Goal: Information Seeking & Learning: Learn about a topic

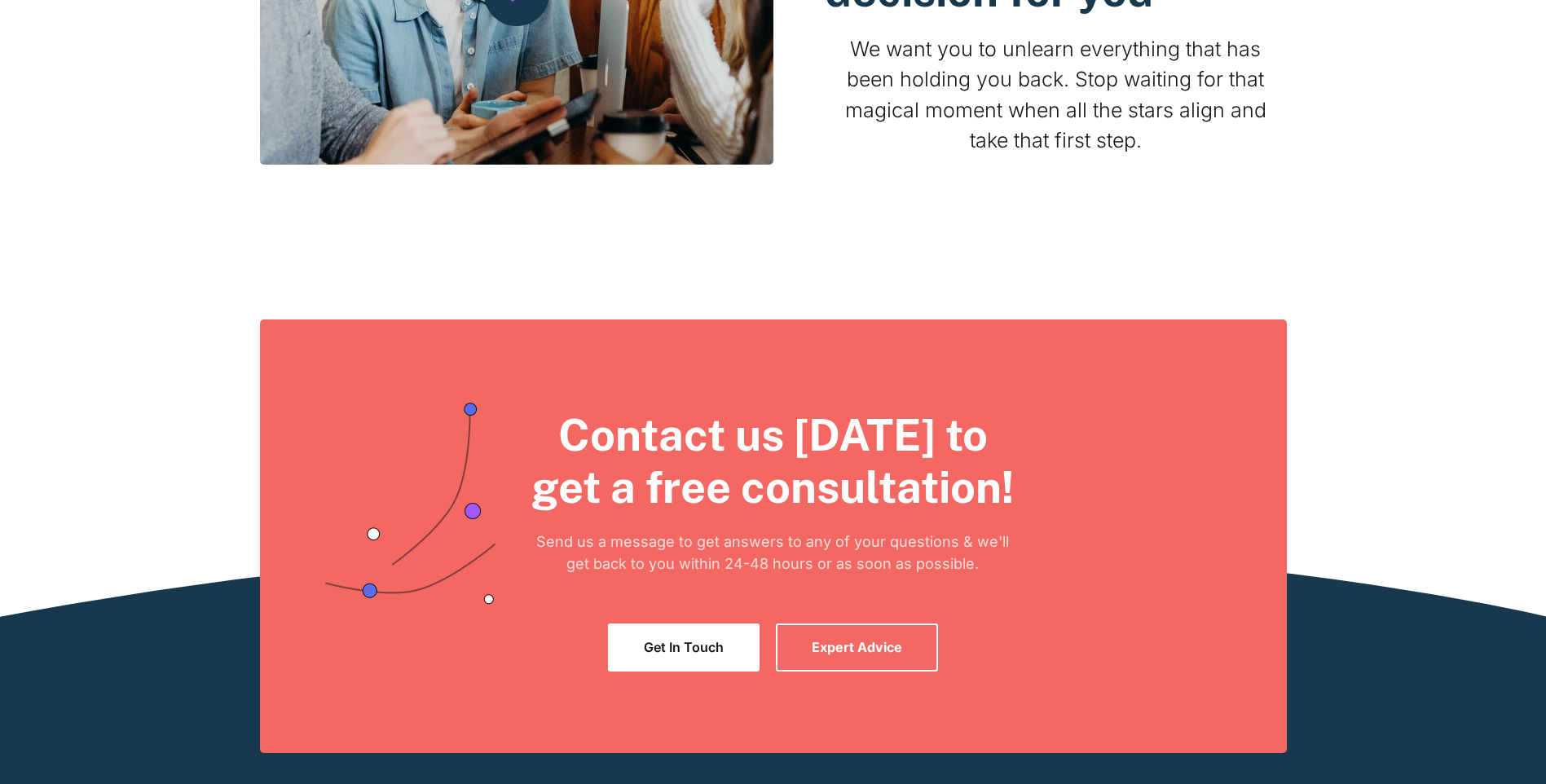
scroll to position [3120, 0]
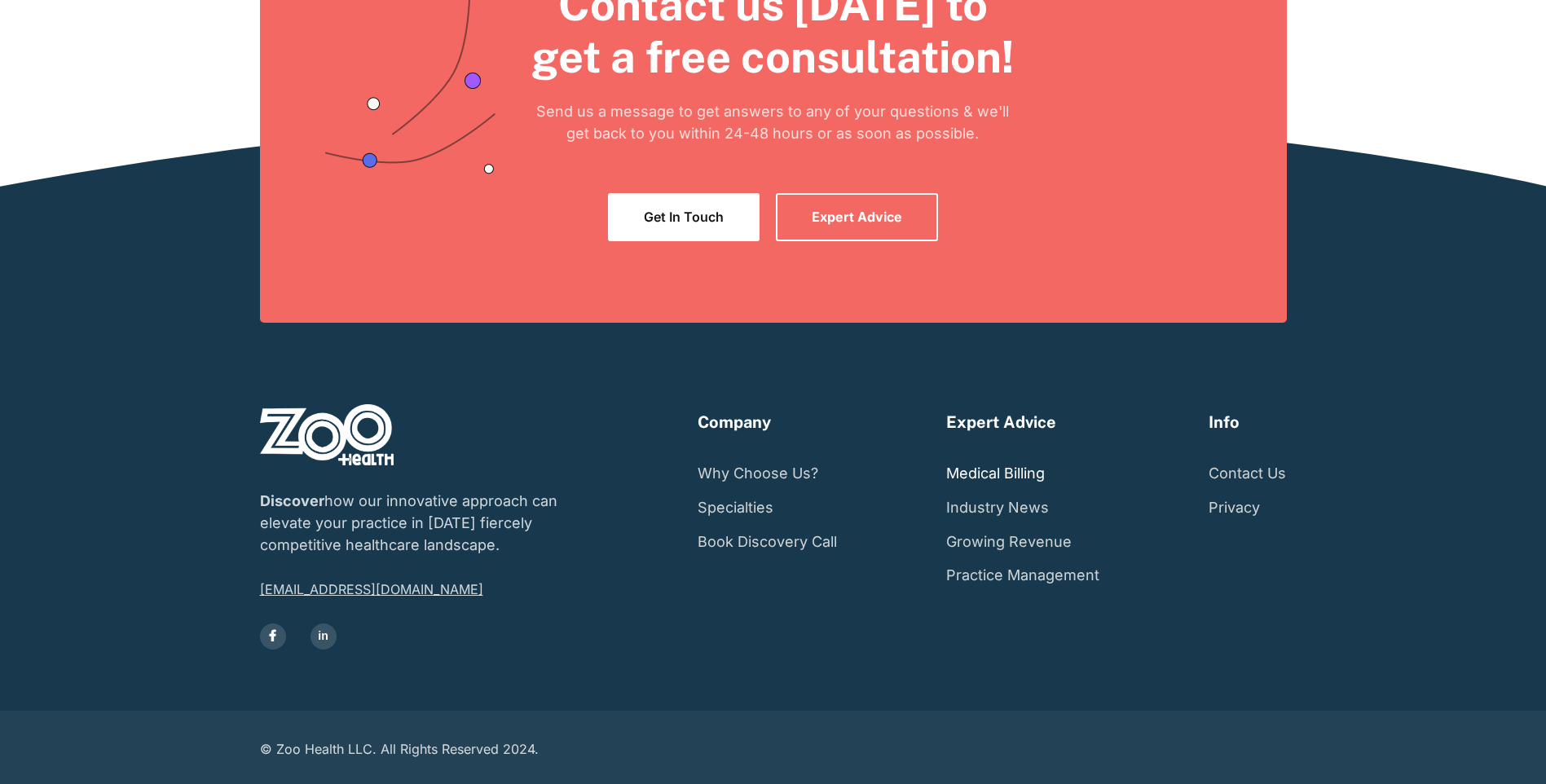
click at [1027, 468] on link "Medical Billing" at bounding box center [996, 473] width 98 height 34
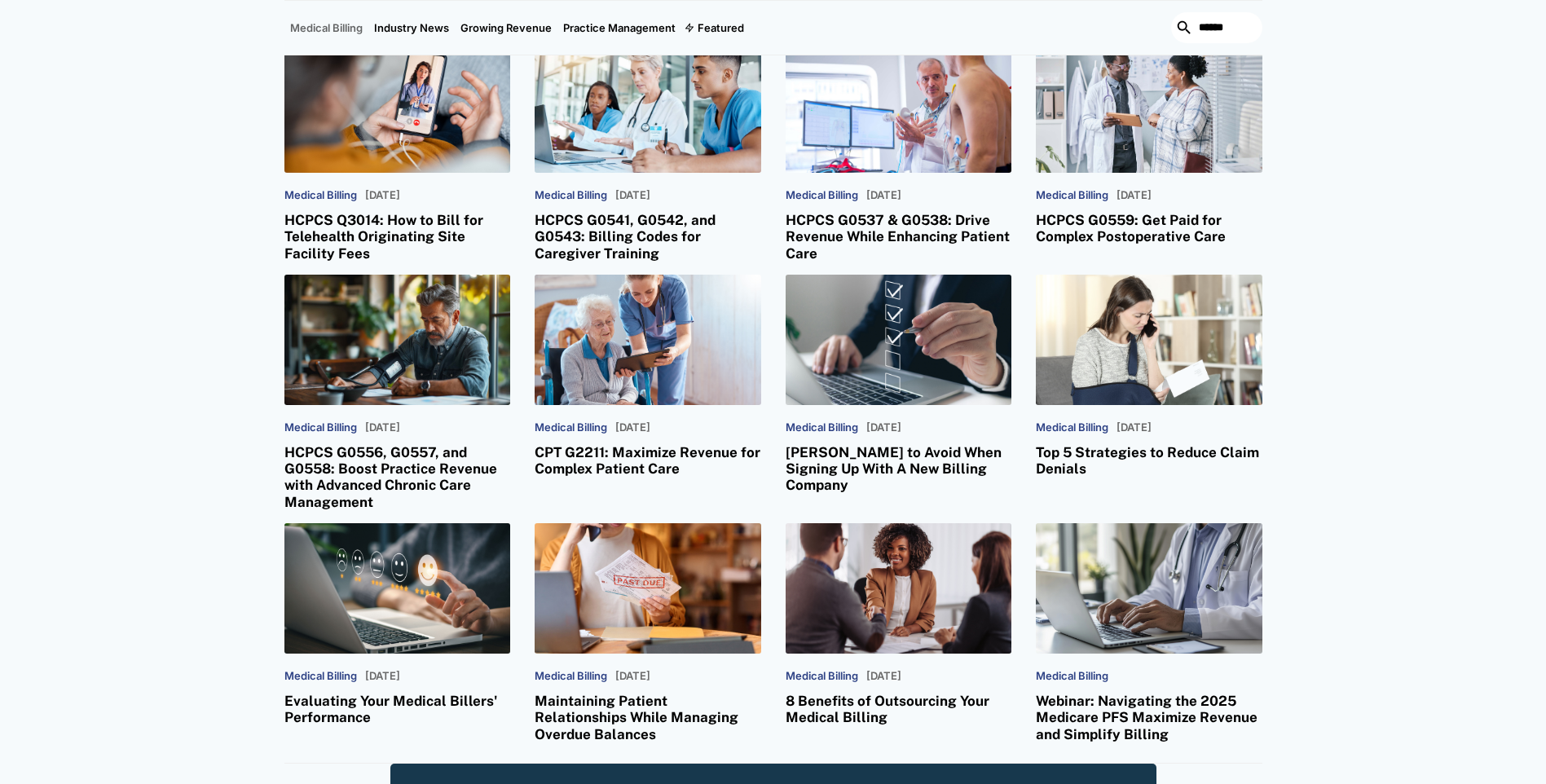
scroll to position [407, 0]
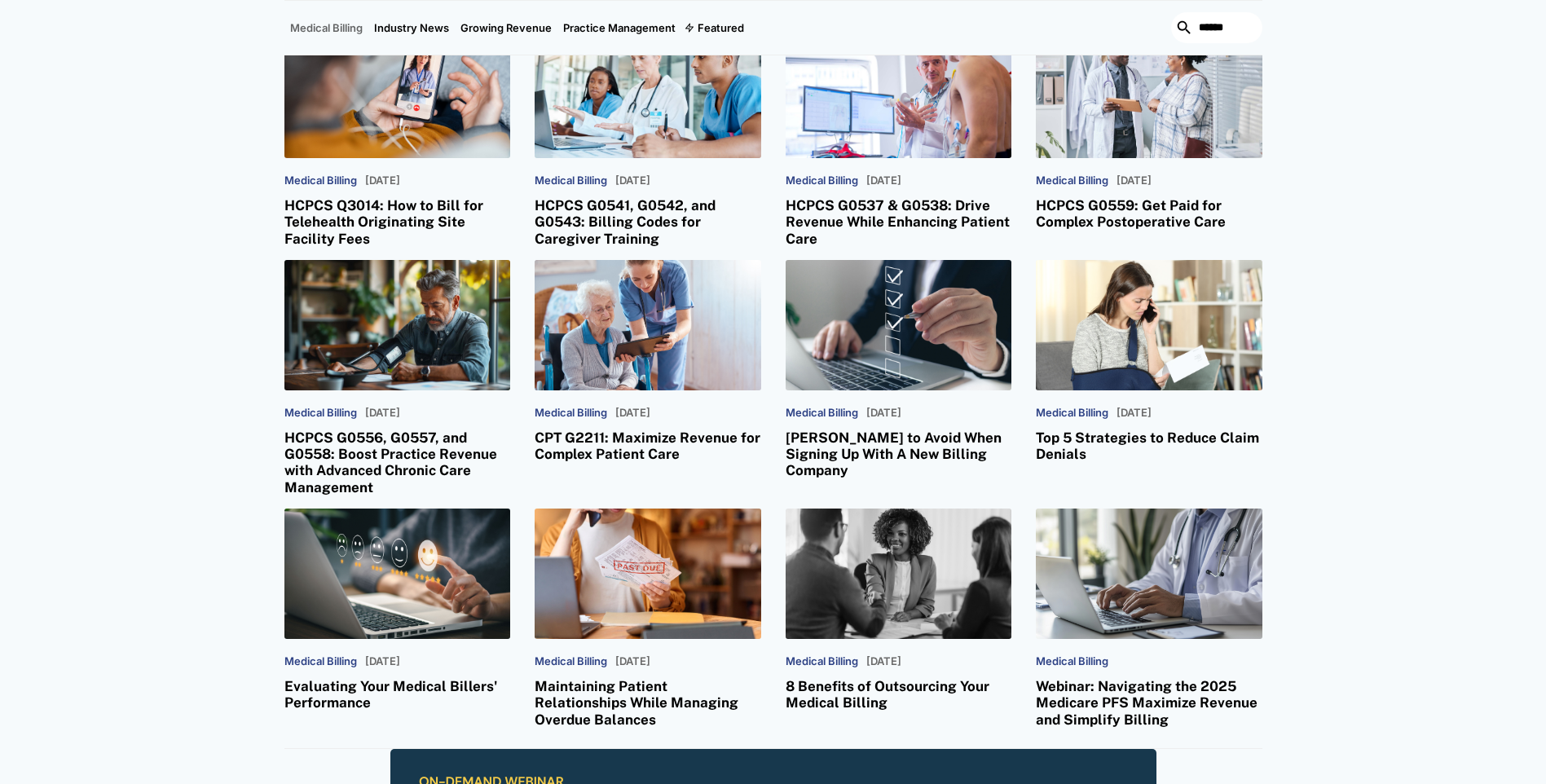
click at [877, 687] on h3 "8 Benefits of Outsourcing Your Medical Billing" at bounding box center [899, 694] width 227 height 34
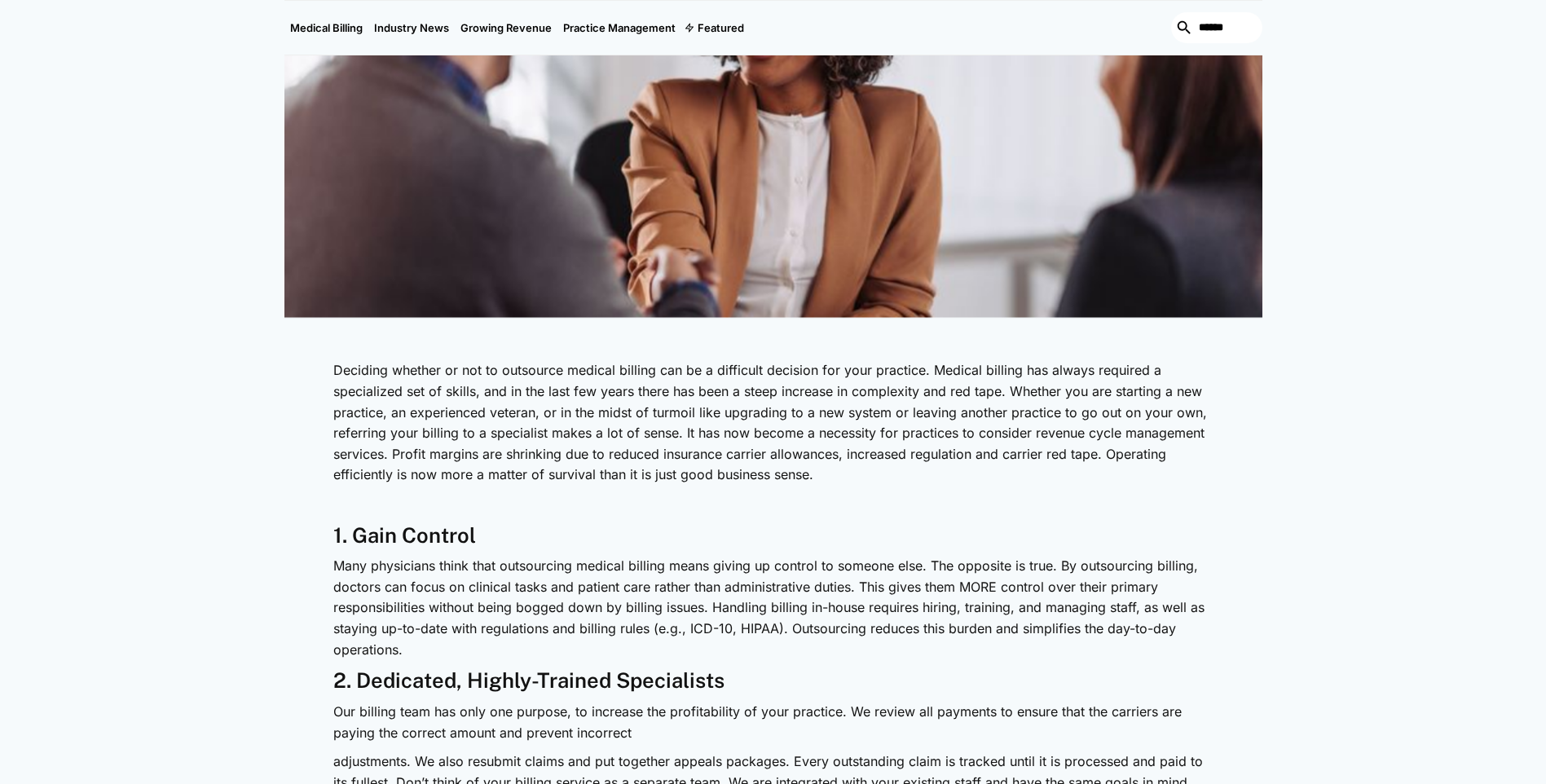
scroll to position [489, 0]
